Goal: Task Accomplishment & Management: Manage account settings

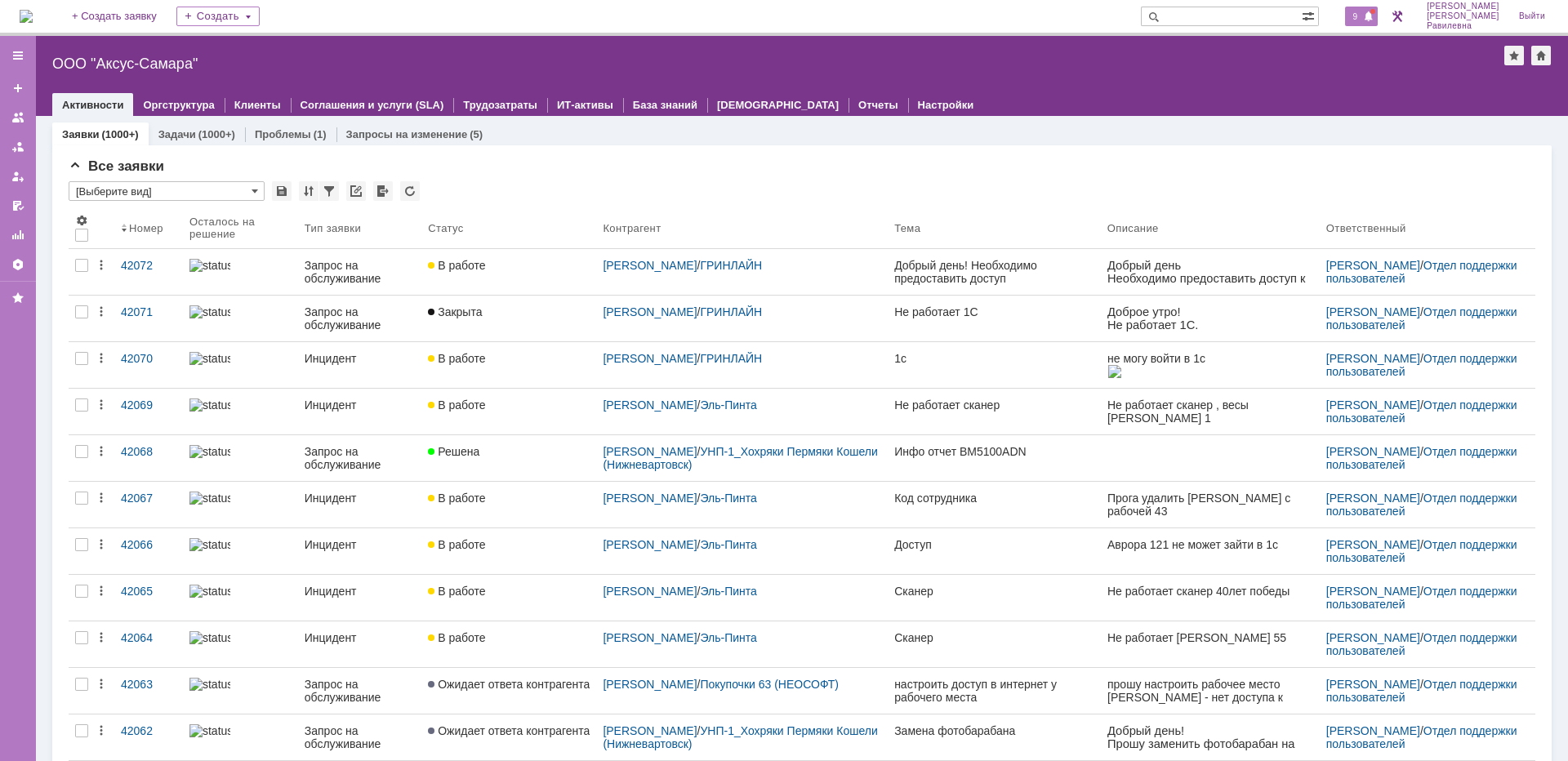
click at [1363, 16] on span "9" at bounding box center [1355, 16] width 15 height 11
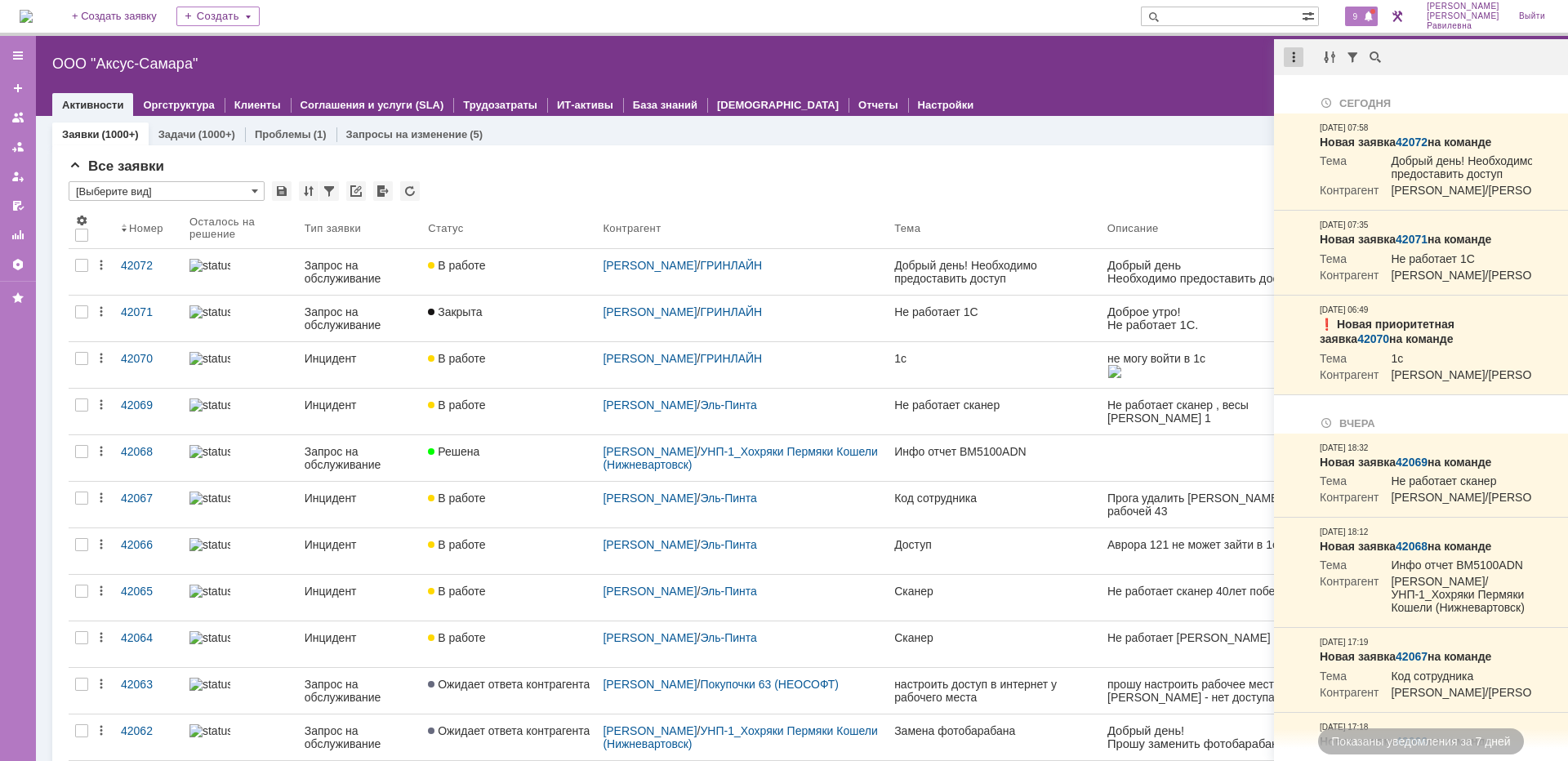
click at [1296, 57] on div at bounding box center [1294, 57] width 20 height 20
click at [1319, 96] on div "Отметить уведомления прочитанными" at bounding box center [1407, 98] width 219 height 11
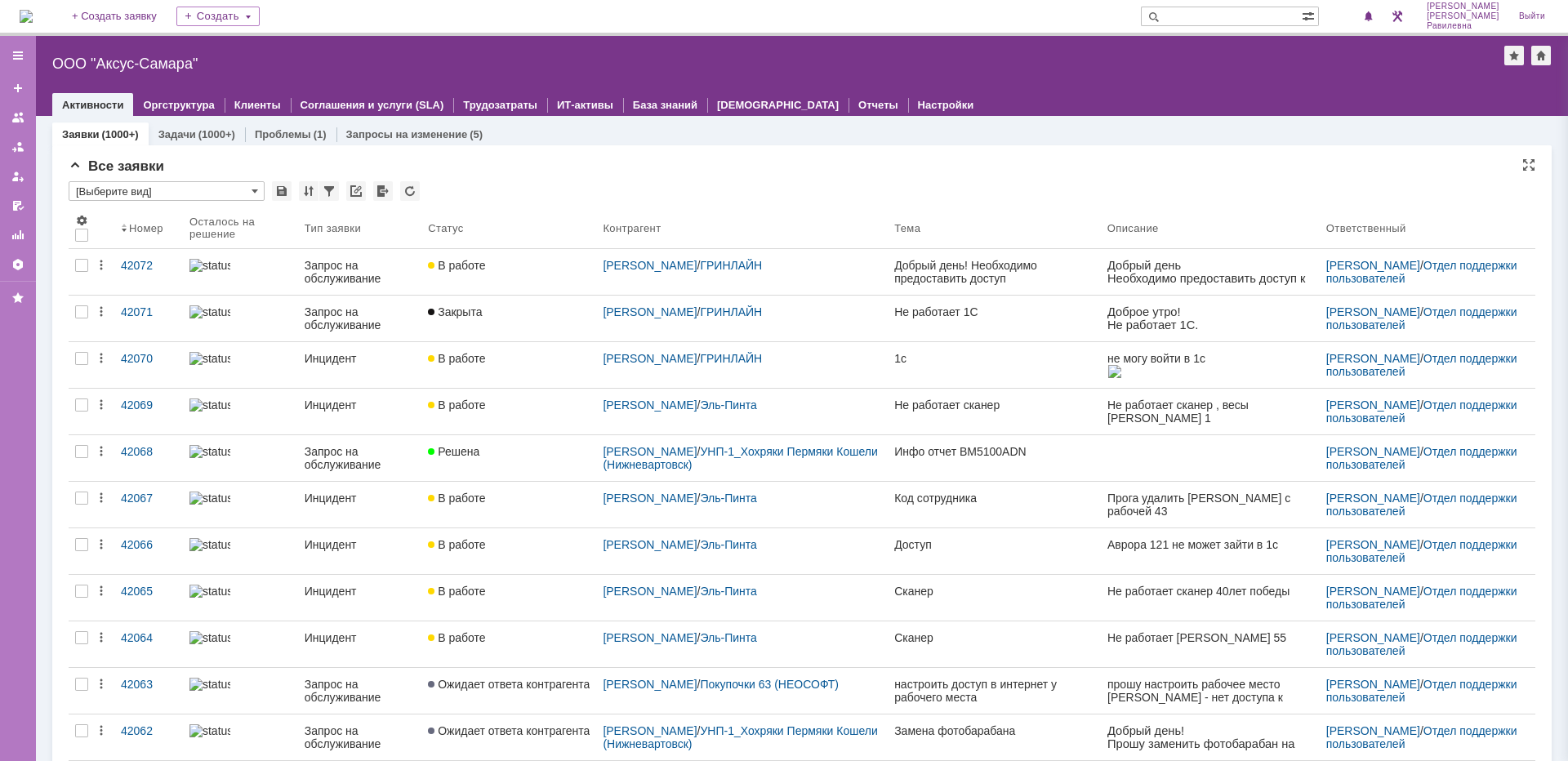
click at [952, 160] on div "Все заявки" at bounding box center [802, 167] width 1467 height 16
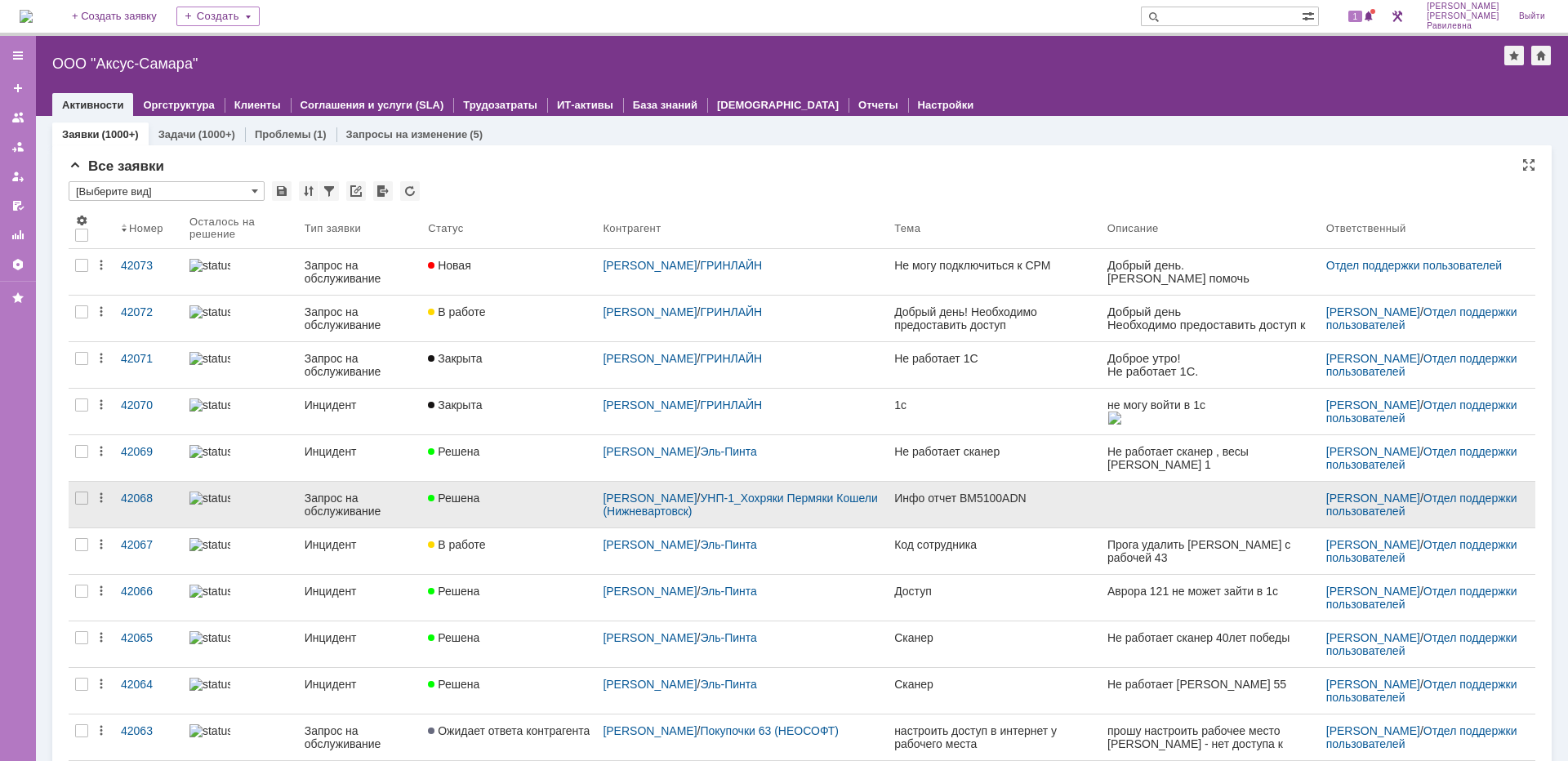
click at [311, 508] on div "Запрос на обслуживание" at bounding box center [359, 504] width 110 height 26
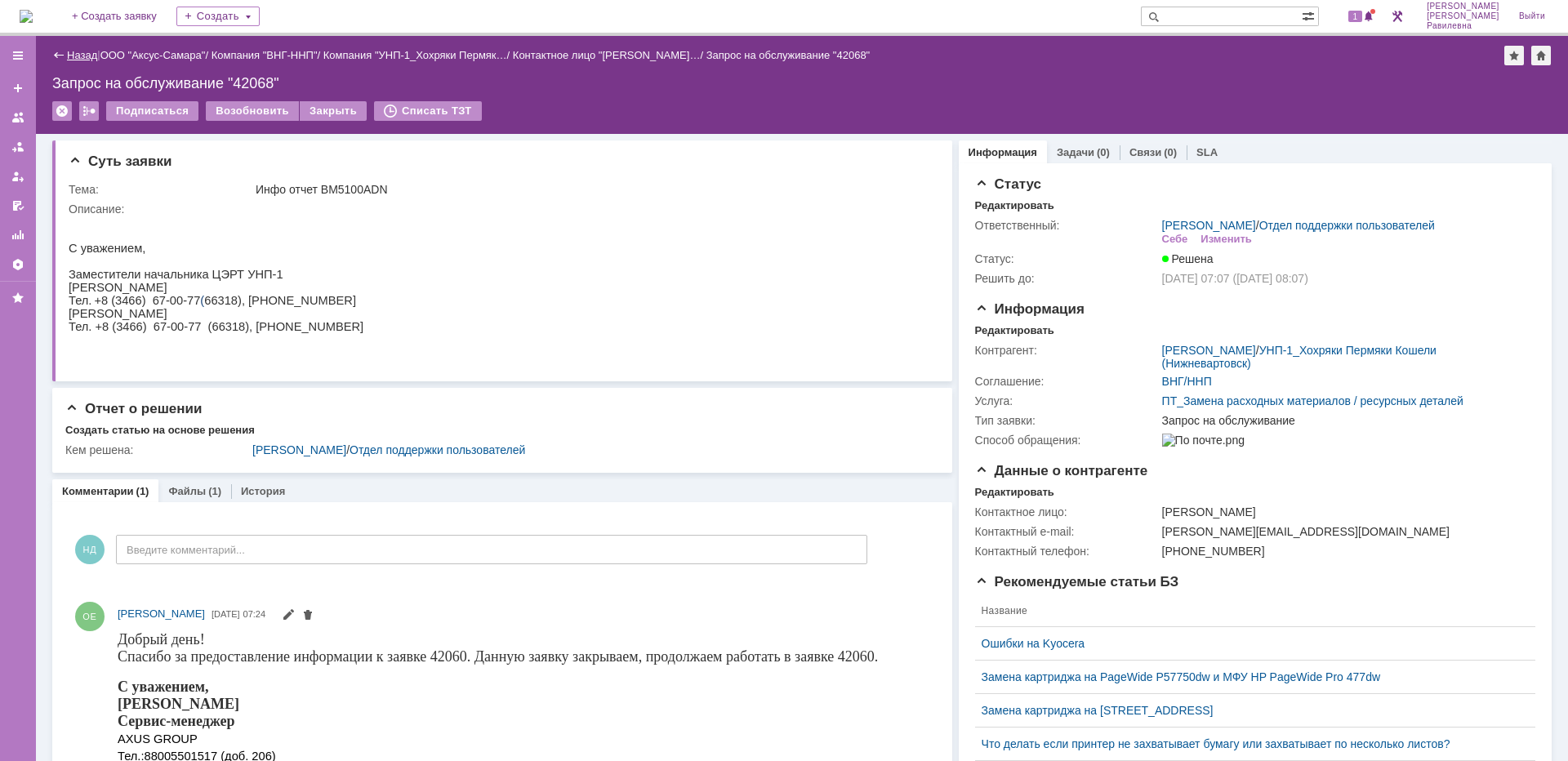
click at [82, 56] on link "Назад" at bounding box center [82, 55] width 30 height 12
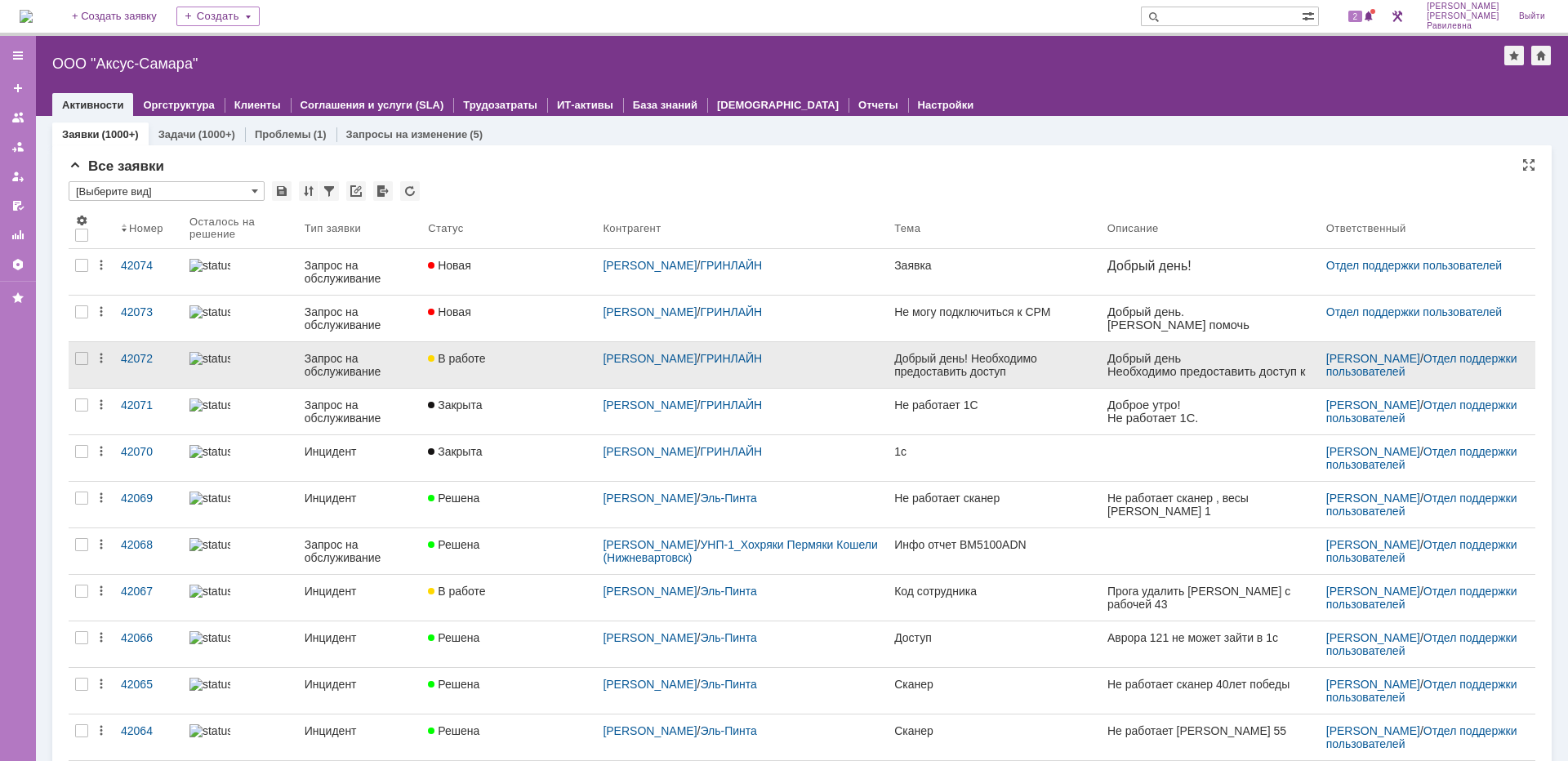
click at [313, 360] on div "Запрос на обслуживание" at bounding box center [359, 365] width 110 height 26
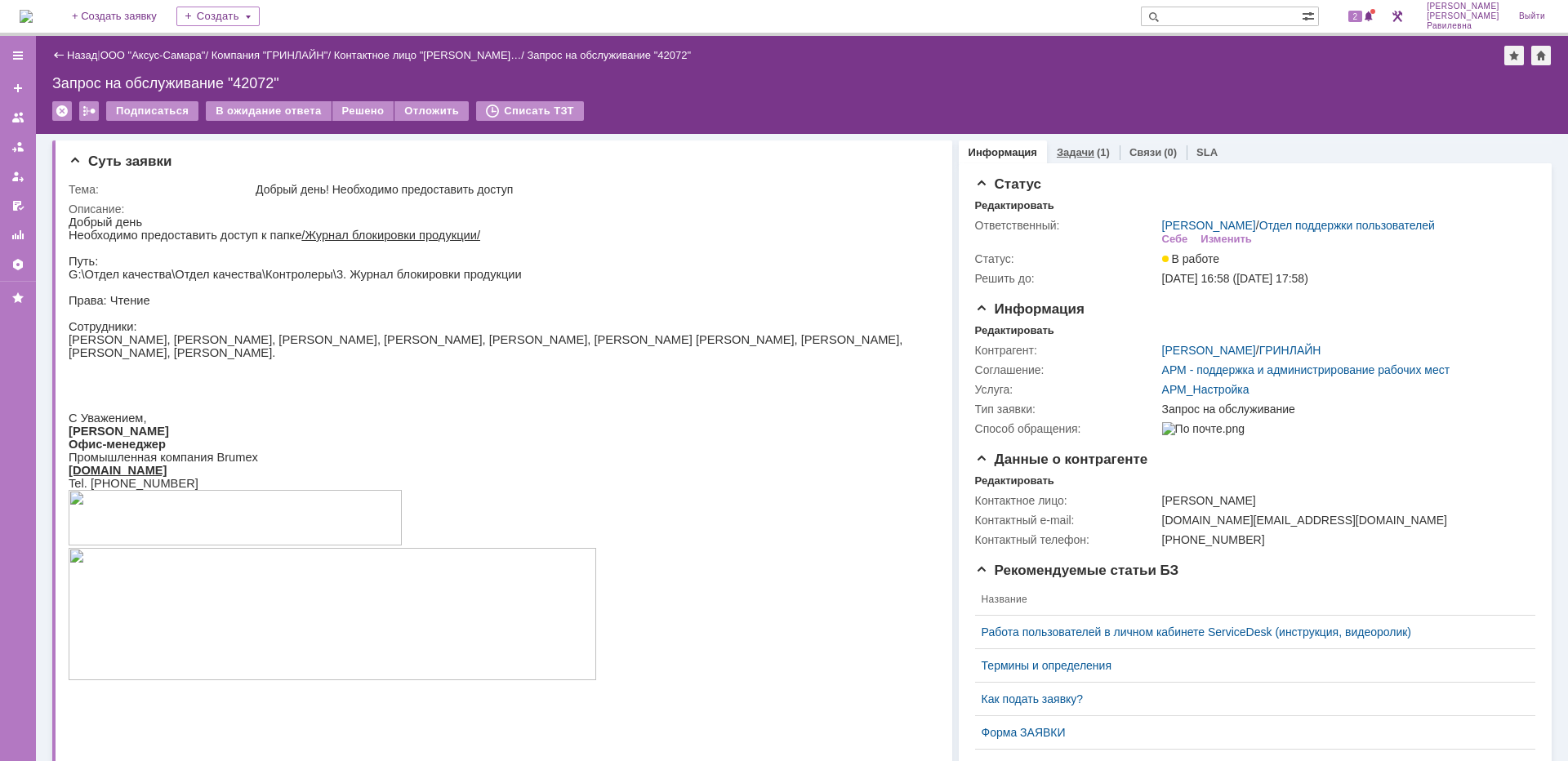
click at [1074, 162] on div "Задачи (1)" at bounding box center [1084, 152] width 73 height 23
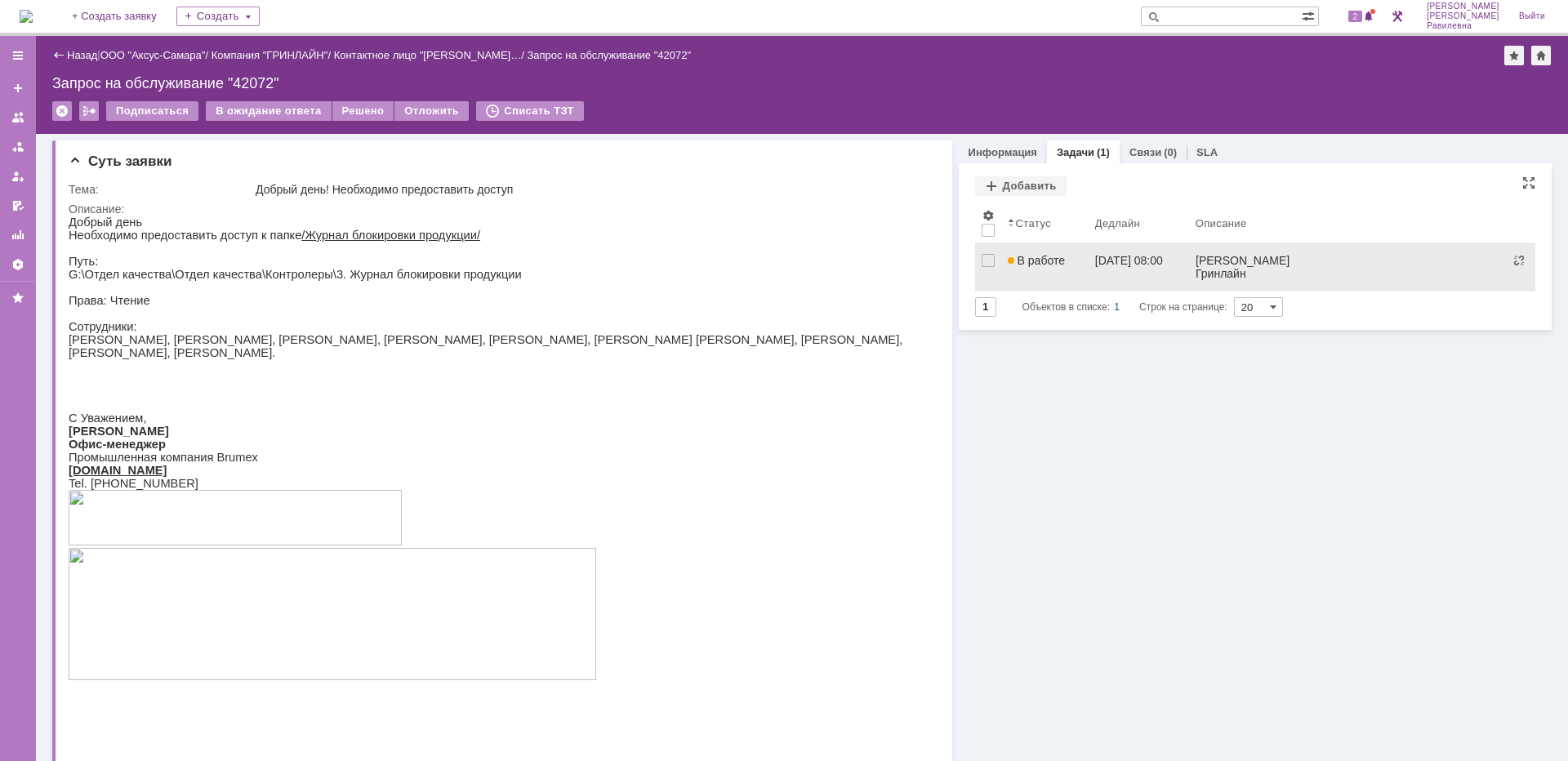
click at [1043, 257] on span "В работе" at bounding box center [1037, 260] width 57 height 13
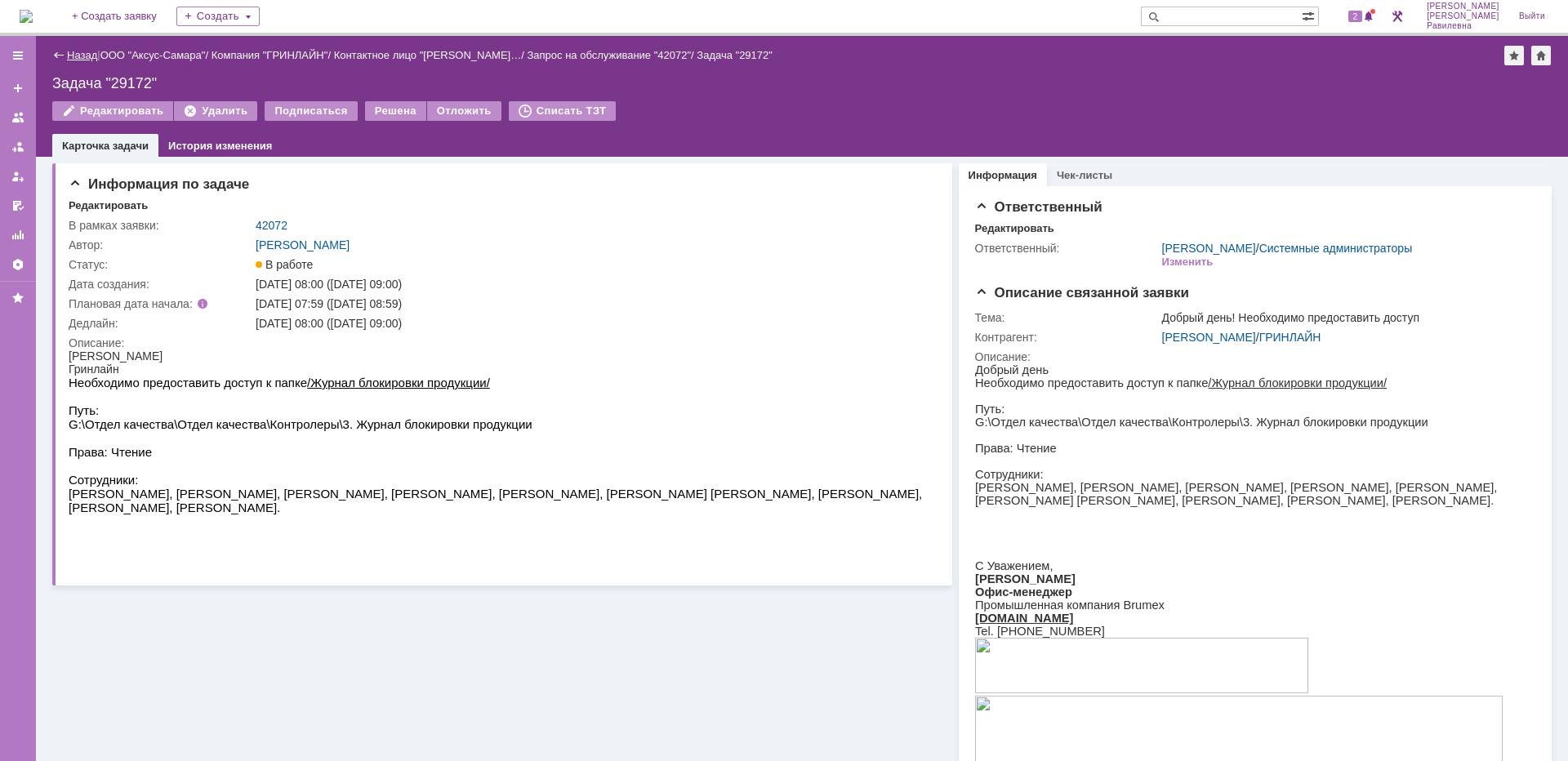
click at [81, 52] on link "Назад" at bounding box center [82, 55] width 30 height 12
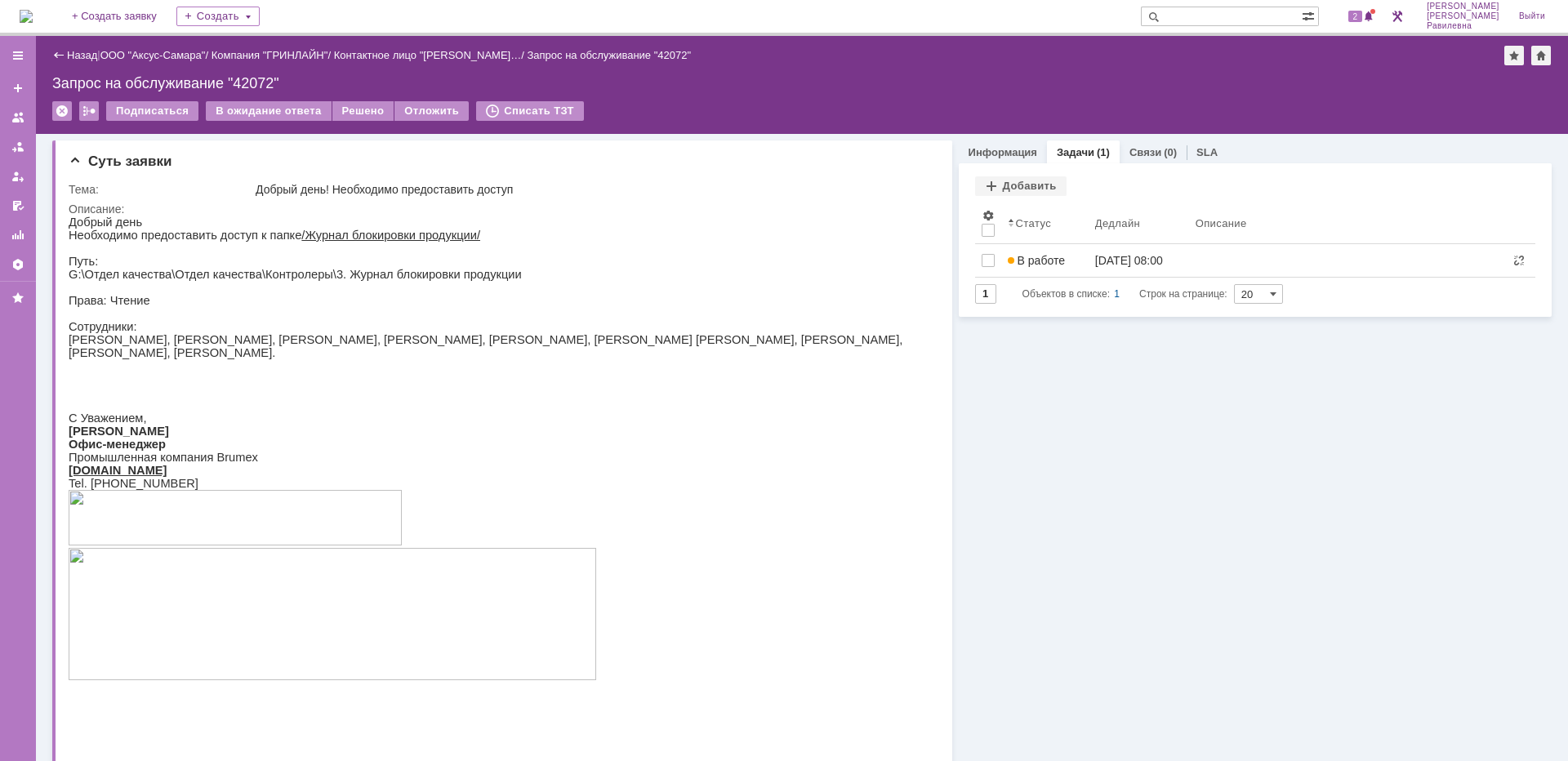
click at [81, 52] on link "Назад" at bounding box center [82, 55] width 30 height 12
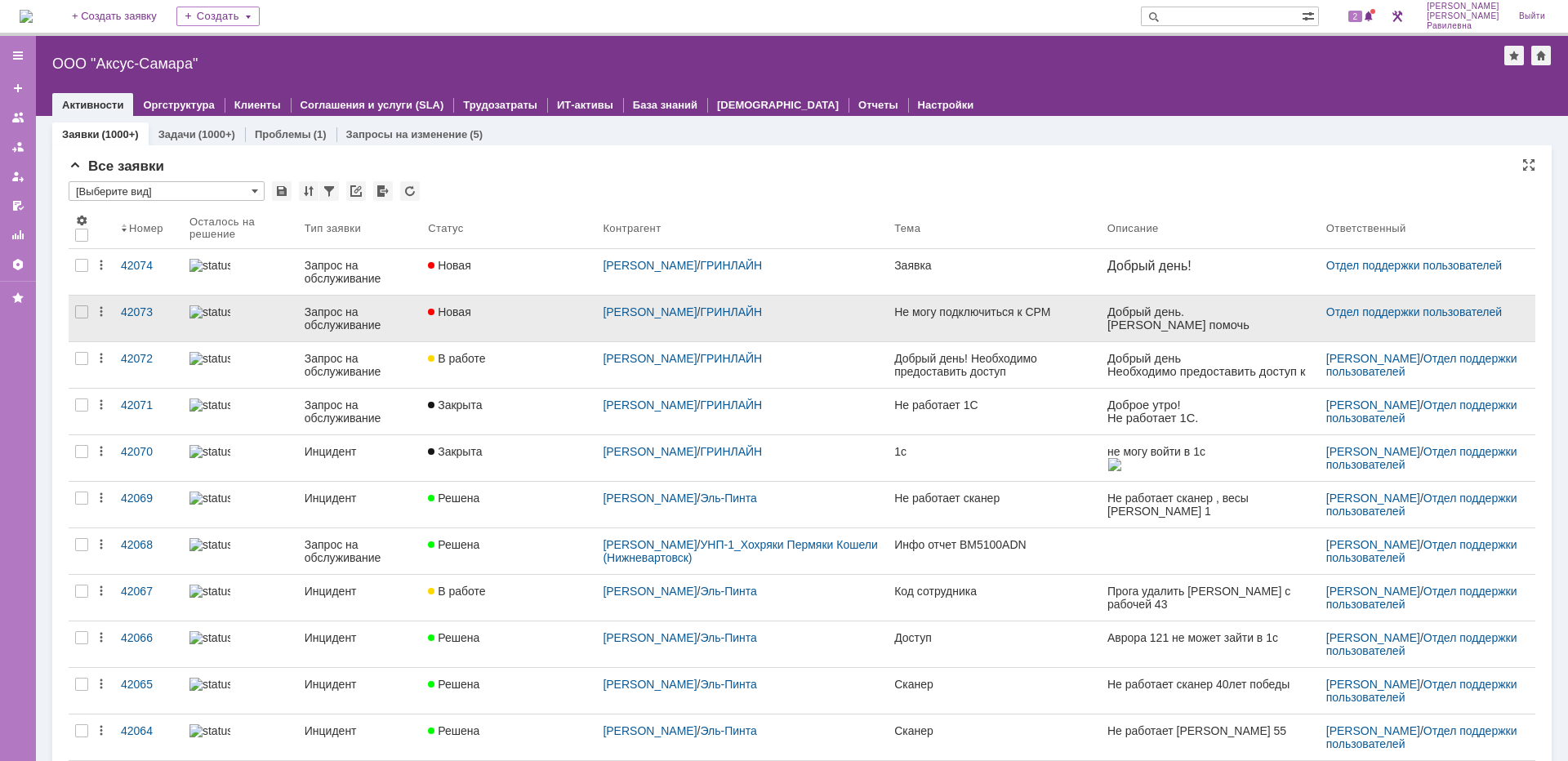
click at [343, 304] on link "Запрос на обслуживание" at bounding box center [359, 318] width 123 height 46
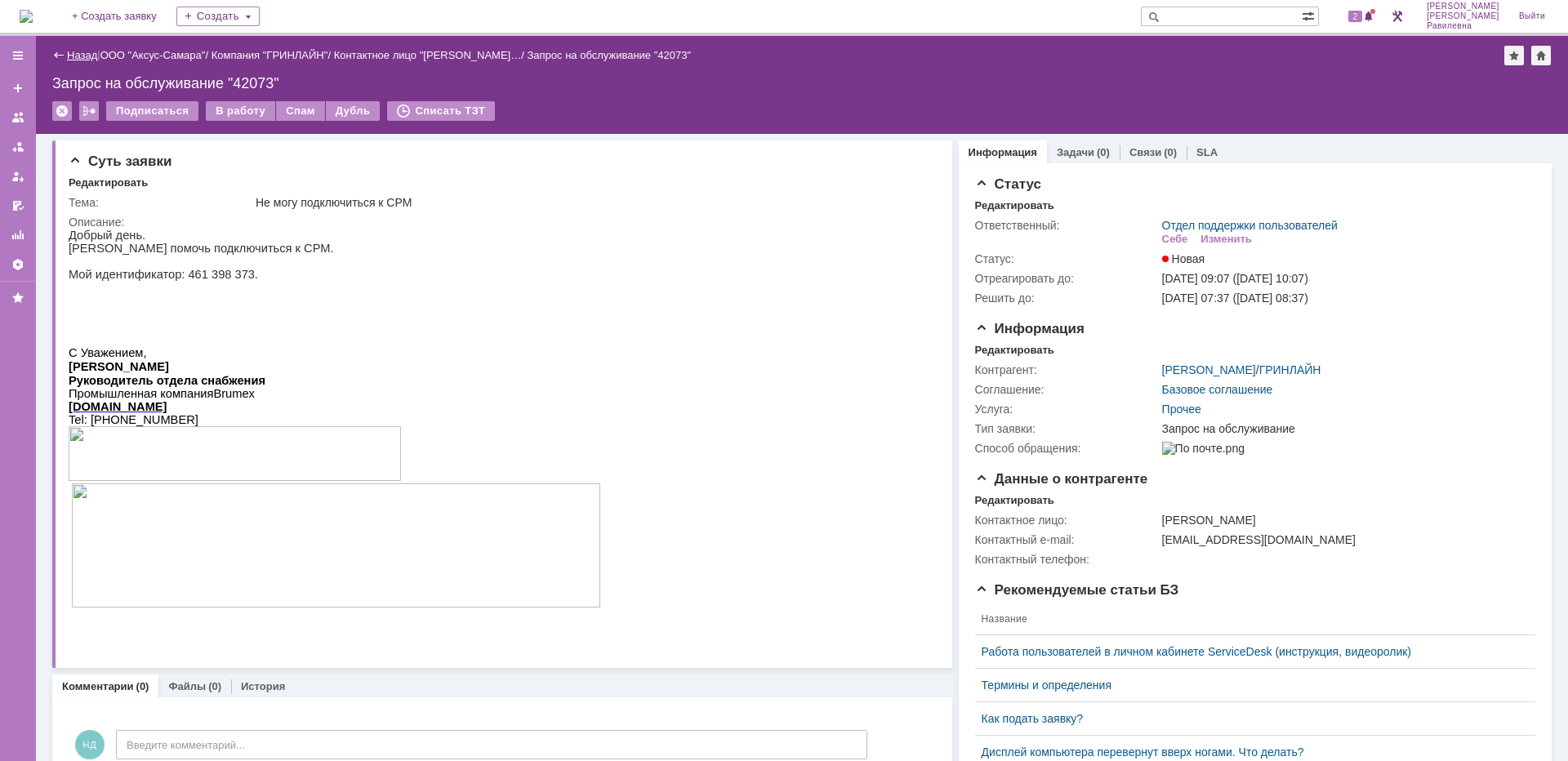
click at [83, 52] on link "Назад" at bounding box center [82, 55] width 30 height 12
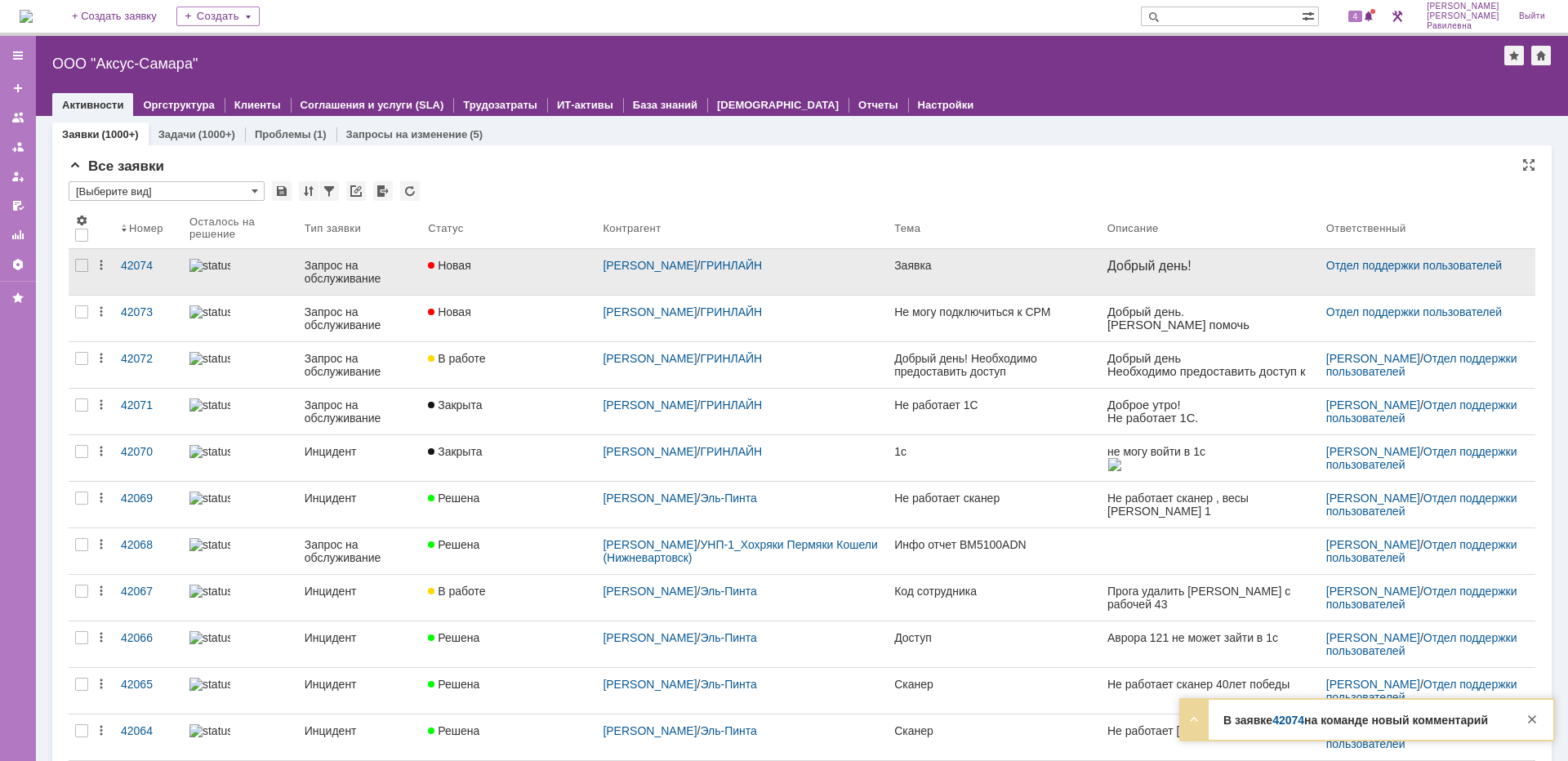
click at [339, 282] on div "Запрос на обслуживание" at bounding box center [359, 272] width 110 height 26
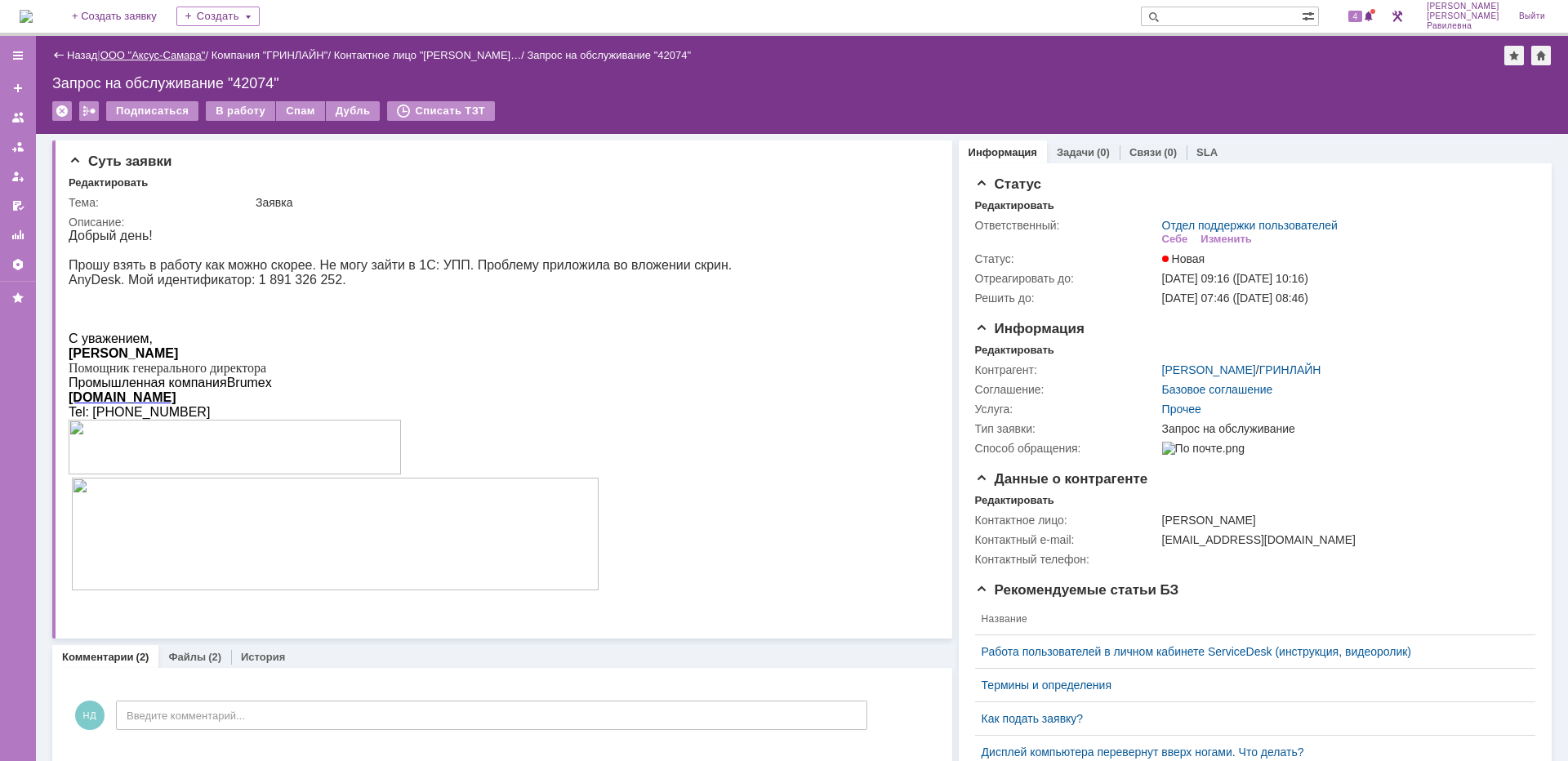
click at [162, 60] on link "ООО "Аксус-Самара"" at bounding box center [153, 55] width 105 height 12
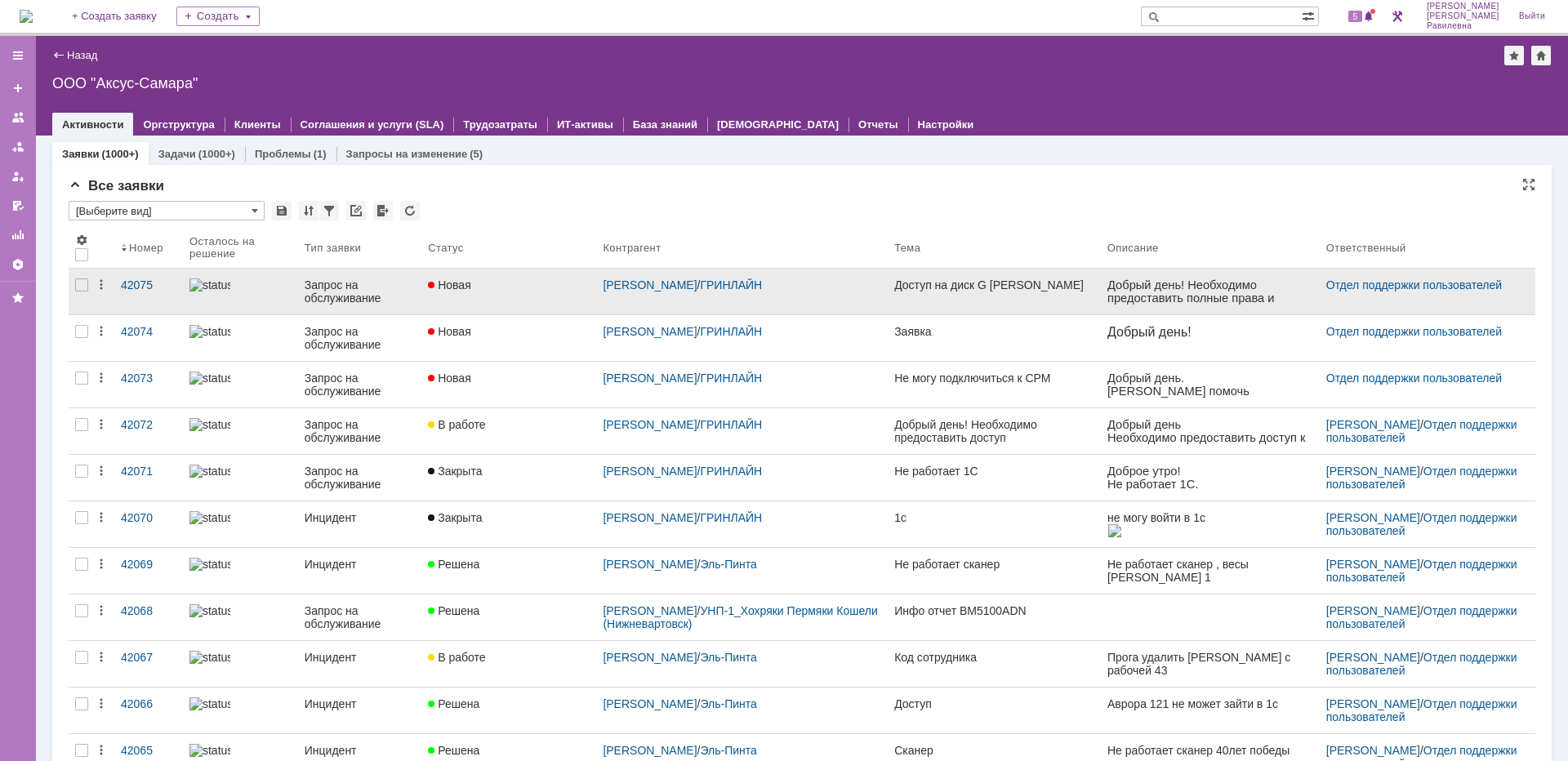
click at [334, 286] on div "Запрос на обслуживание" at bounding box center [359, 292] width 110 height 26
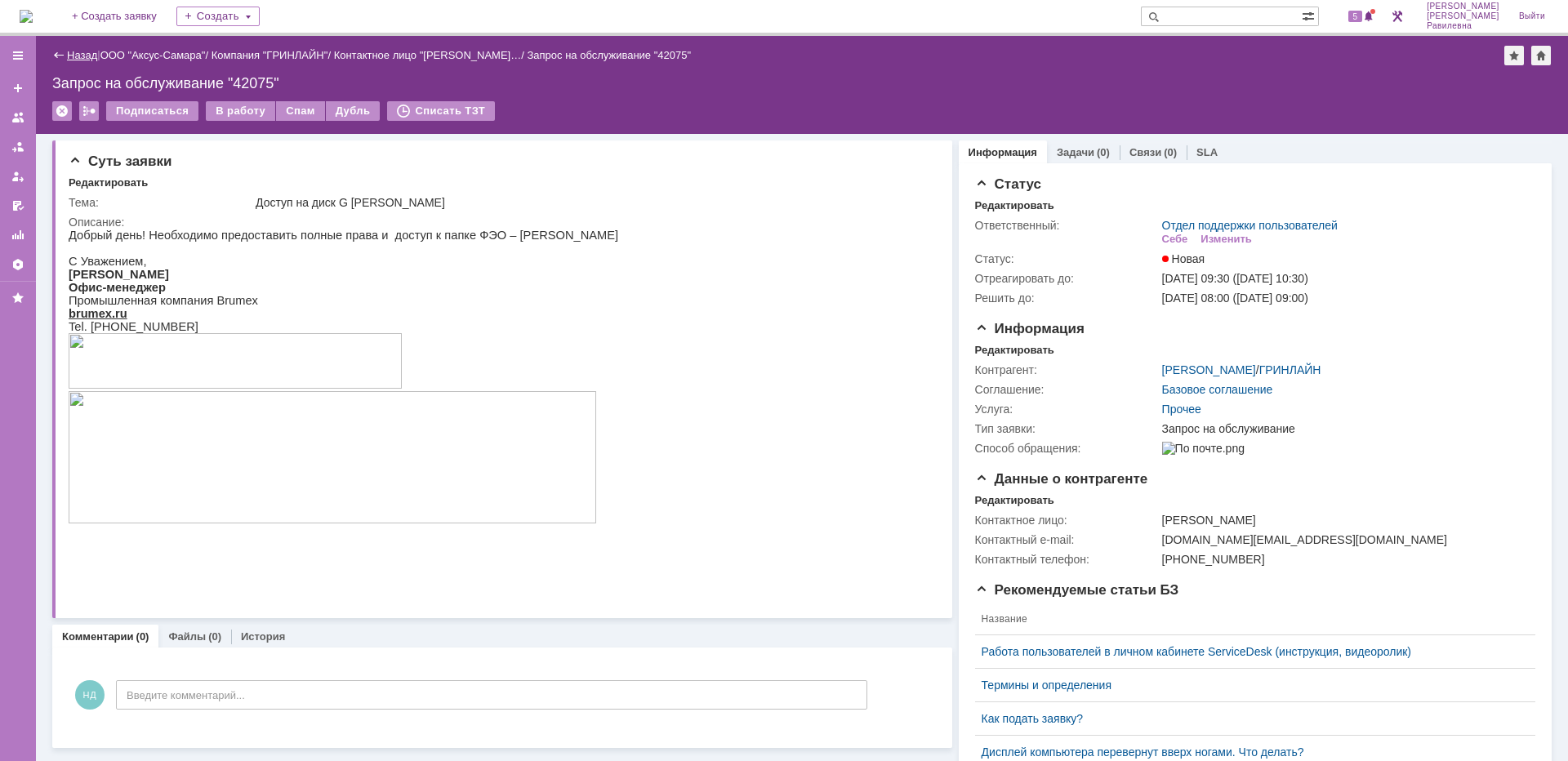
click at [82, 58] on link "Назад" at bounding box center [82, 55] width 30 height 12
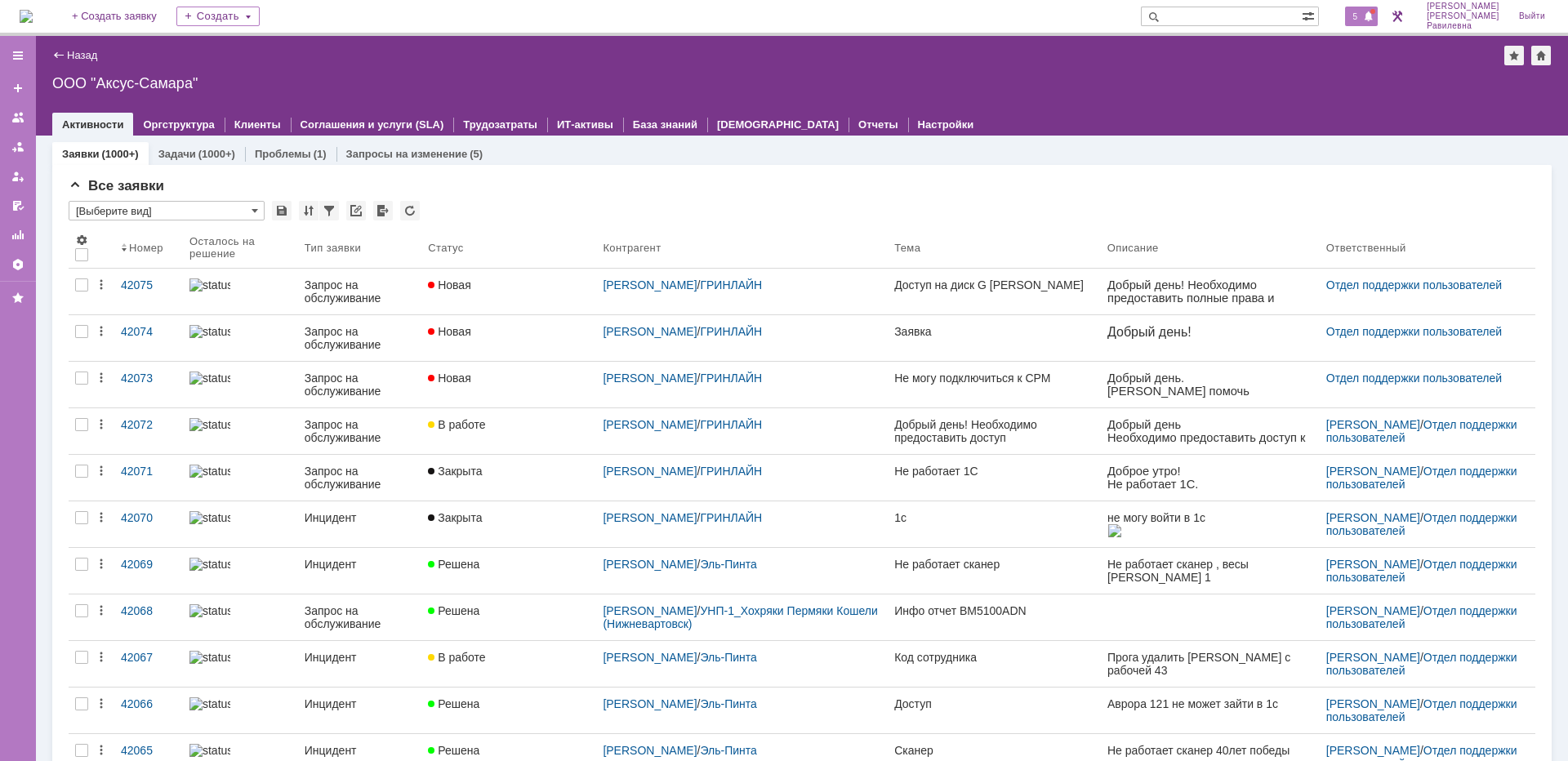
click at [1363, 16] on span "5" at bounding box center [1355, 16] width 15 height 11
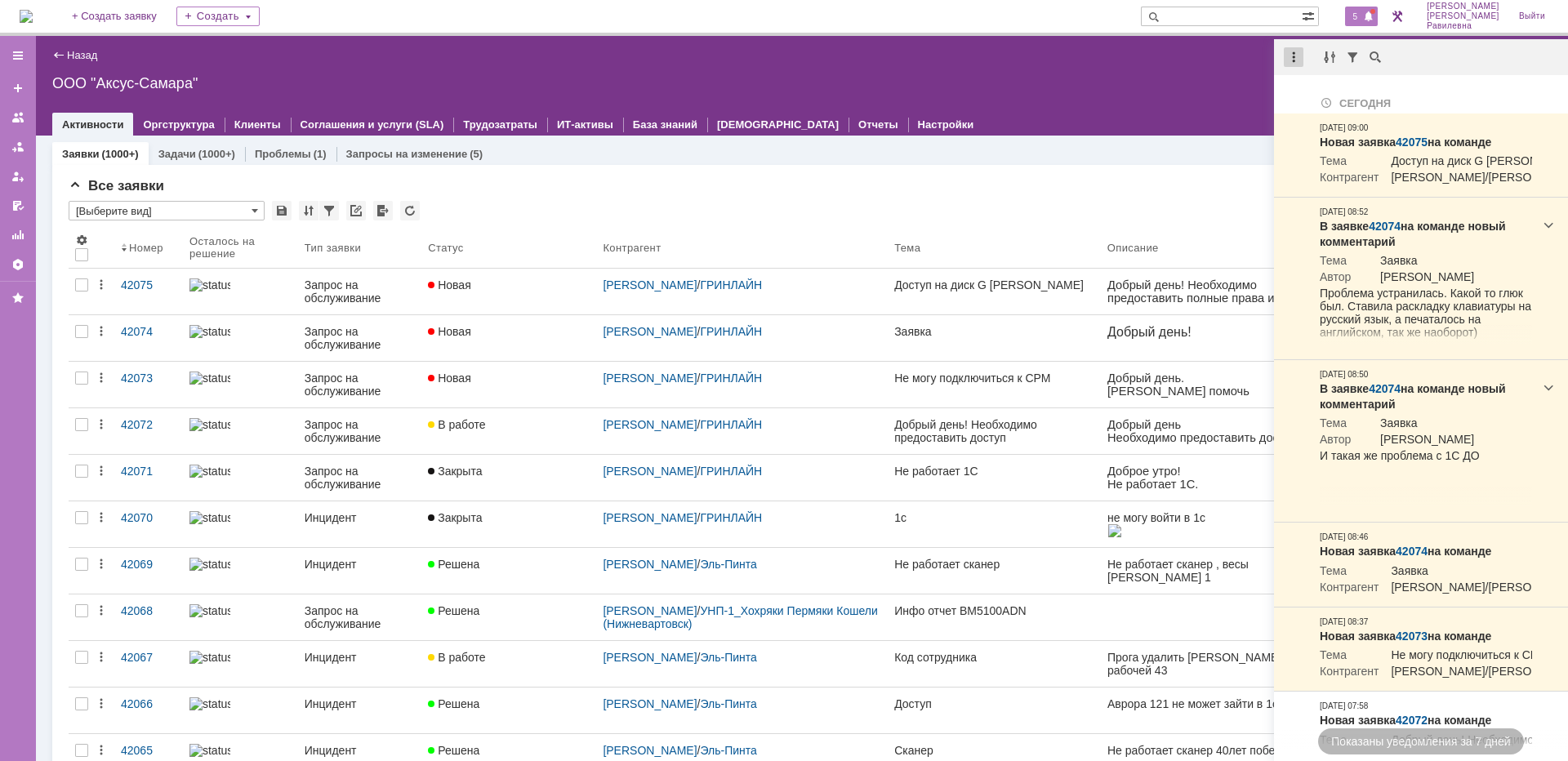
click at [1296, 58] on div at bounding box center [1294, 57] width 20 height 20
click at [1324, 95] on div "Отметить уведомления прочитанными" at bounding box center [1407, 98] width 219 height 11
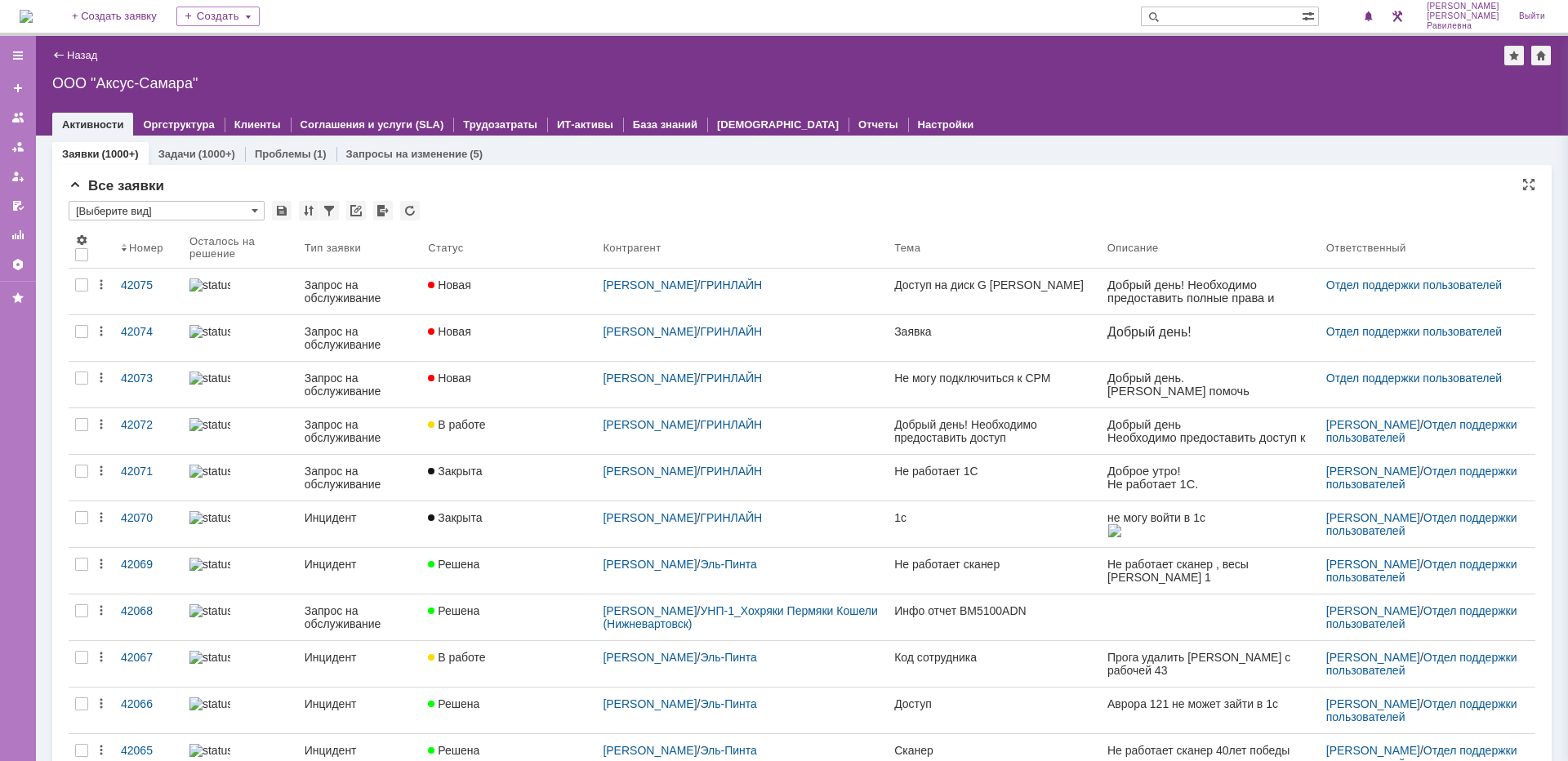
click at [1026, 194] on div "Все заявки * [Выберите вид] Результаты поиска: Изменить Сбросить Сортировать по…" at bounding box center [802, 708] width 1467 height 1060
